Goal: Task Accomplishment & Management: Manage account settings

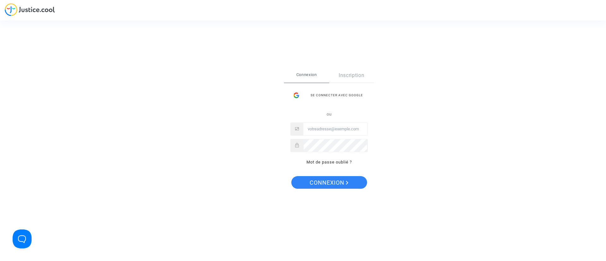
type input "claracoulon.pitcher@gmail.com"
click at [310, 178] on span "Connexion" at bounding box center [329, 182] width 39 height 13
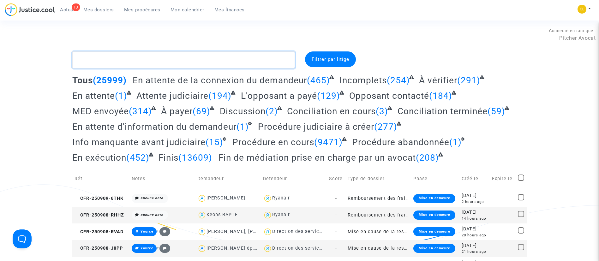
click at [150, 55] on textarea at bounding box center [183, 59] width 222 height 17
drag, startPoint x: 131, startPoint y: 9, endPoint x: 159, endPoint y: 35, distance: 38.0
click at [131, 9] on span "Mes procédures" at bounding box center [142, 10] width 36 height 6
click at [143, 10] on span "Mes procédures" at bounding box center [142, 10] width 36 height 6
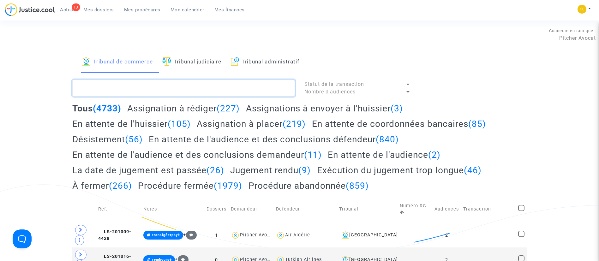
click at [167, 89] on textarea at bounding box center [183, 88] width 222 height 17
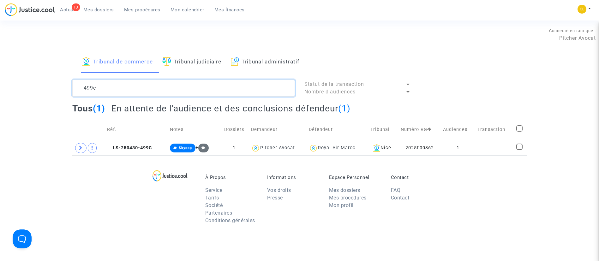
type textarea "499c"
click at [481, 148] on td at bounding box center [494, 148] width 39 height 15
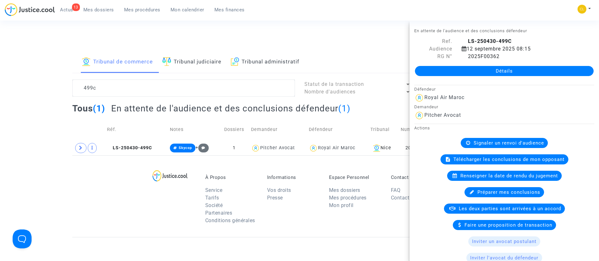
click at [193, 4] on ul "13 Actus Mes dossiers Mes procédures Mon calendrier Mes finances" at bounding box center [152, 8] width 195 height 11
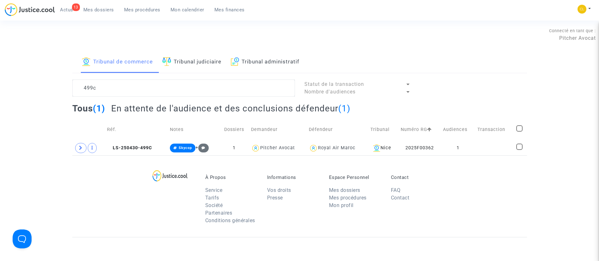
click at [195, 9] on span "Mon calendrier" at bounding box center [187, 10] width 34 height 6
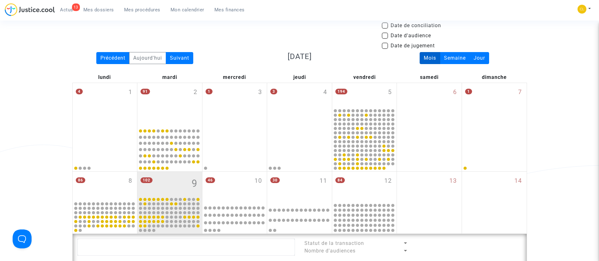
scroll to position [95, 0]
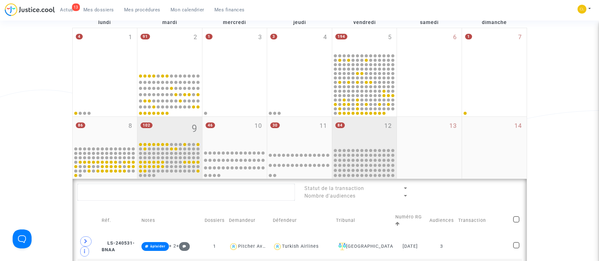
click at [357, 130] on div "84 12" at bounding box center [364, 132] width 65 height 30
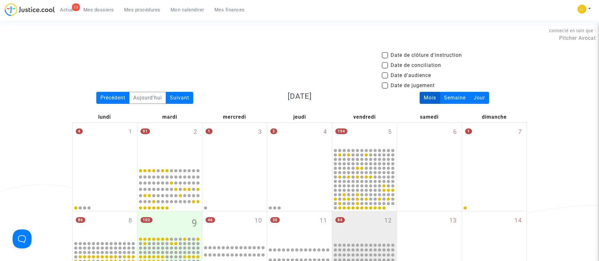
click at [399, 74] on span "Date d'audience" at bounding box center [410, 76] width 40 height 8
click at [385, 79] on input "Date d'audience" at bounding box center [384, 79] width 0 height 0
checkbox input "true"
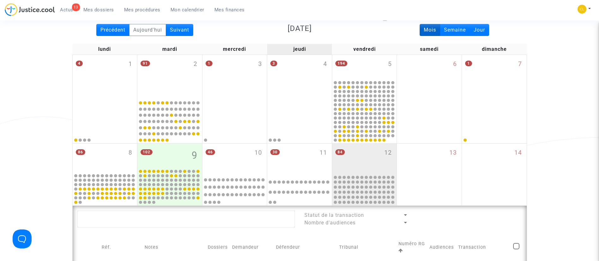
scroll to position [189, 0]
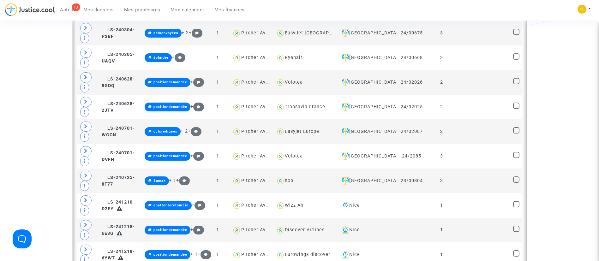
scroll to position [710, 0]
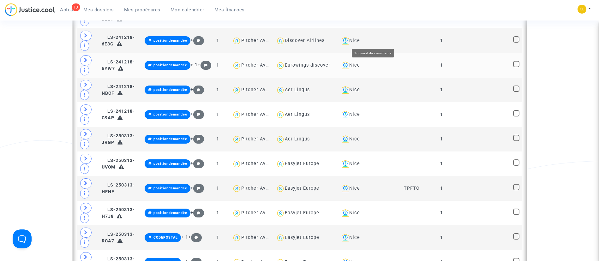
drag, startPoint x: 376, startPoint y: 42, endPoint x: 378, endPoint y: 65, distance: 23.1
click at [376, 42] on div "Nice" at bounding box center [366, 41] width 55 height 8
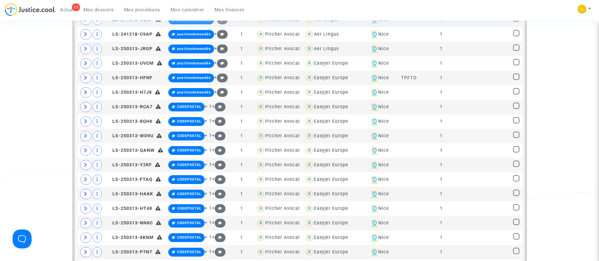
scroll to position [95, 0]
